Goal: Task Accomplishment & Management: Manage account settings

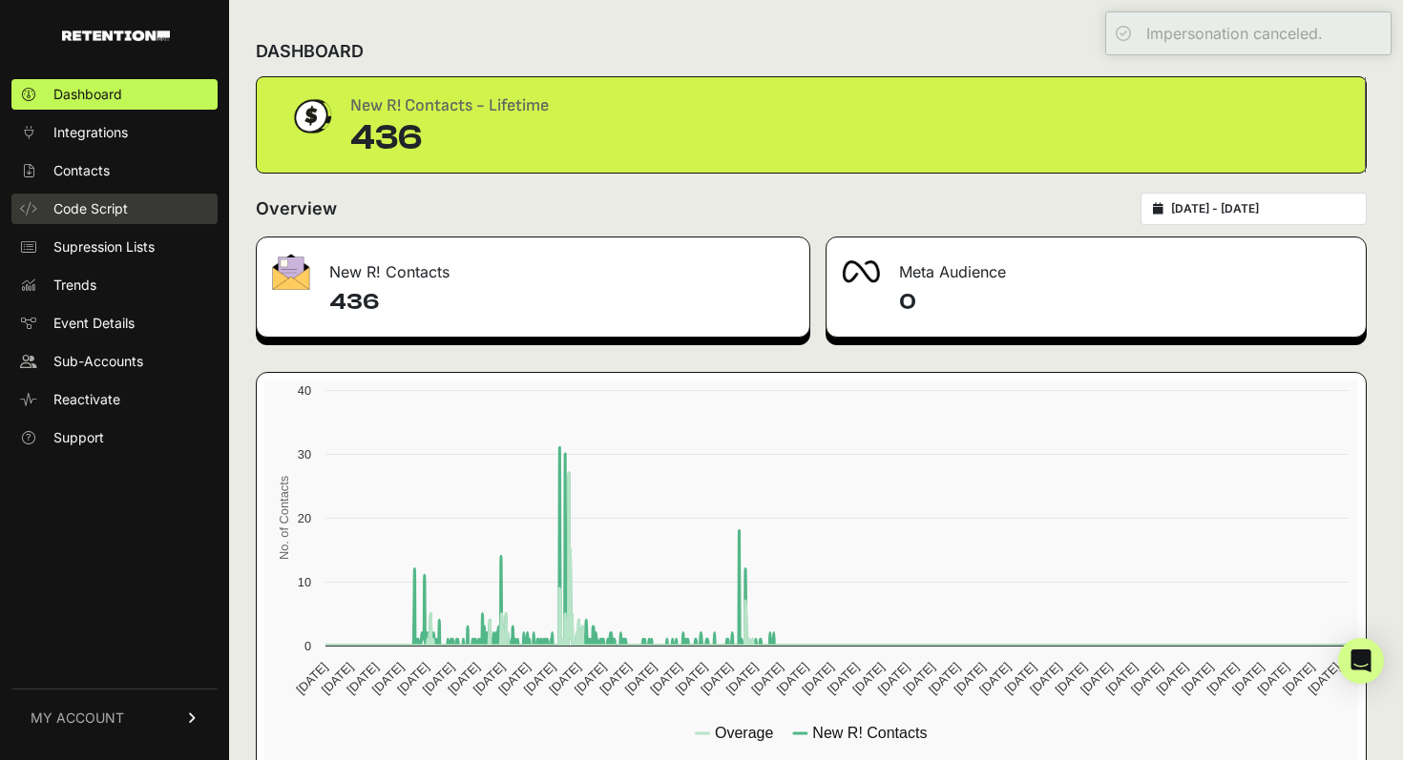
click at [102, 215] on span "Code Script" at bounding box center [90, 208] width 74 height 19
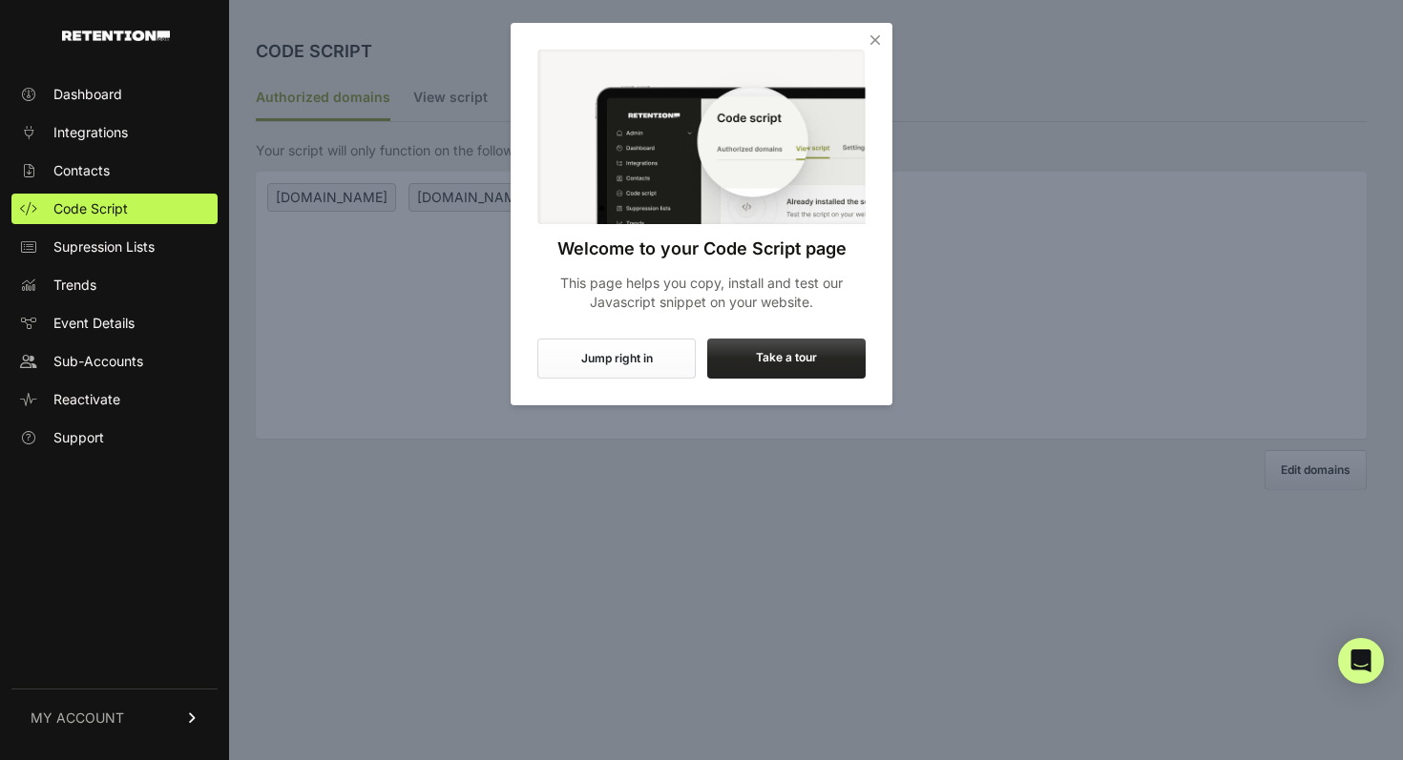
click at [873, 40] on icon "Close" at bounding box center [874, 40] width 19 height 19
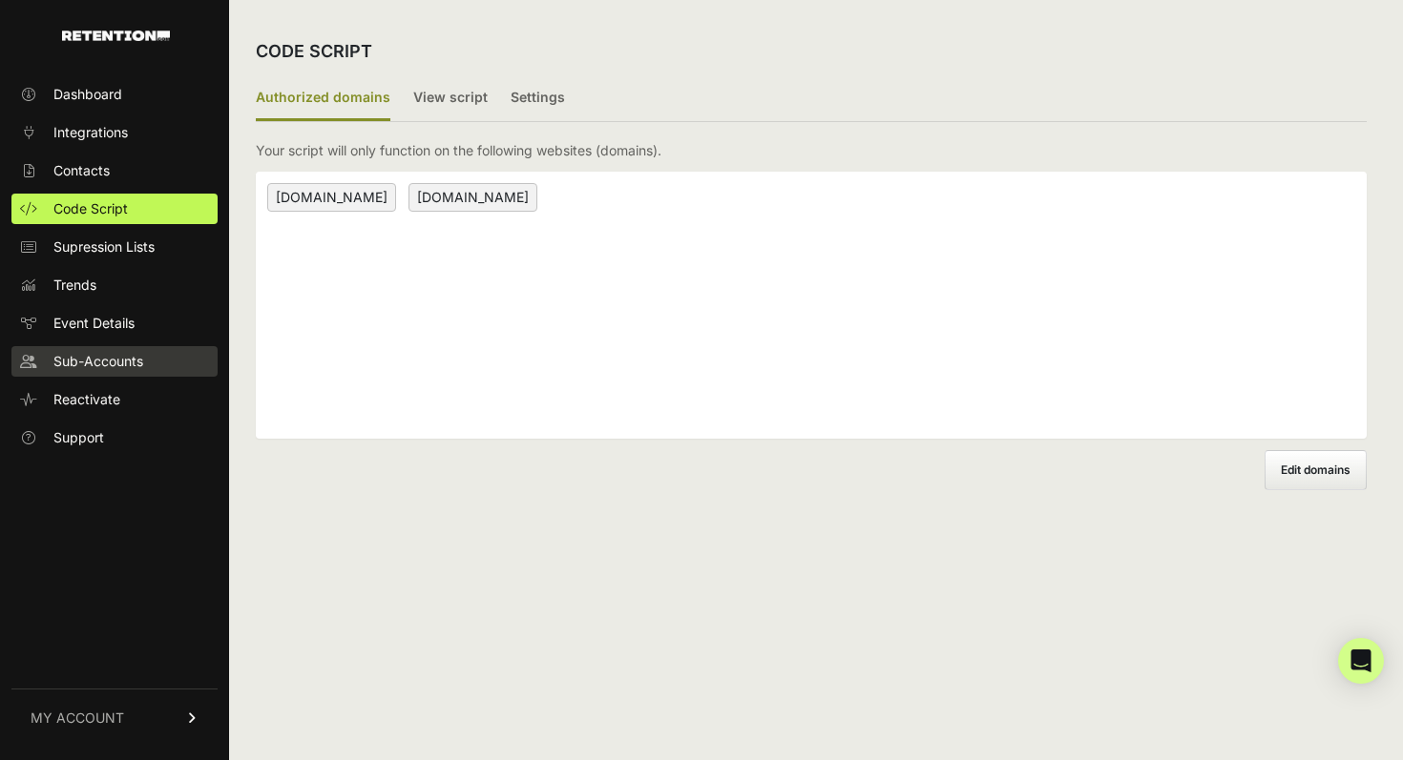
click at [99, 363] on span "Sub-Accounts" at bounding box center [98, 361] width 90 height 19
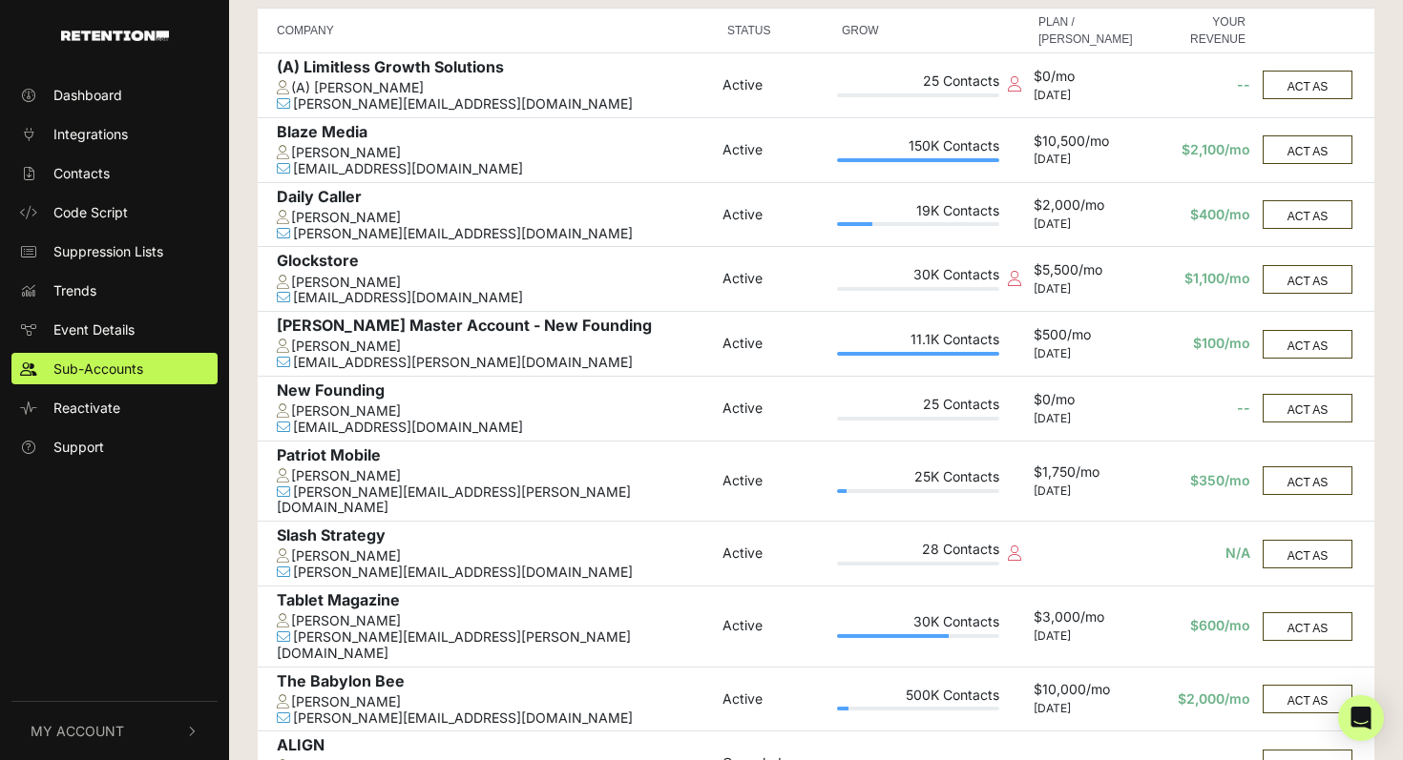
scroll to position [331, 0]
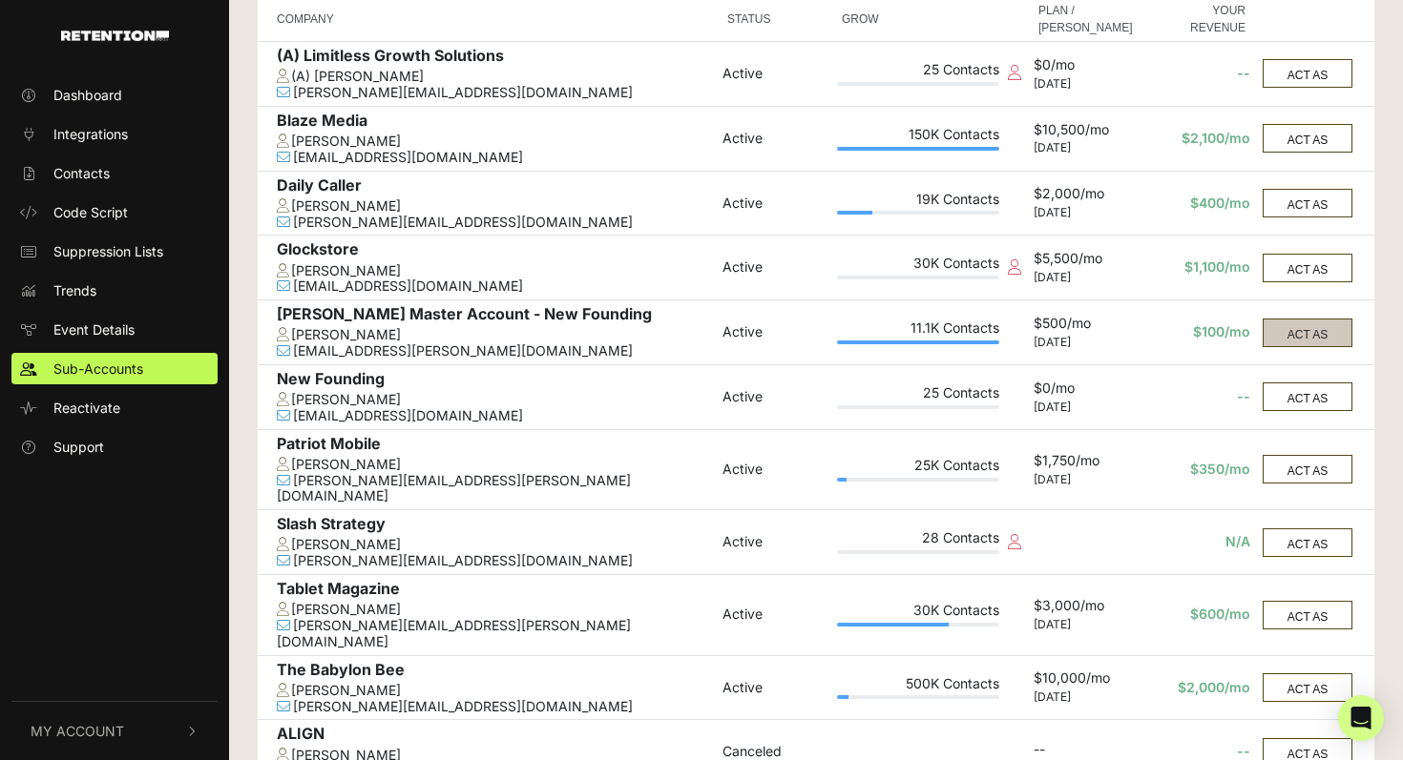
click at [1323, 339] on button "ACT AS" at bounding box center [1307, 333] width 90 height 29
